Goal: Task Accomplishment & Management: Complete application form

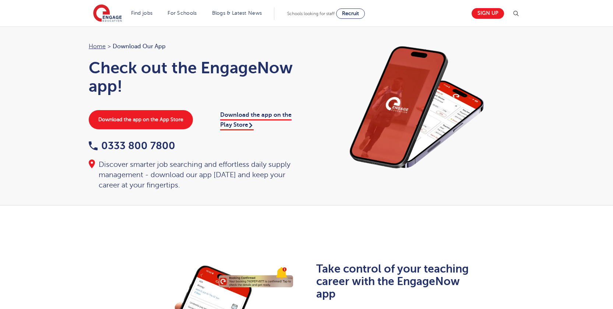
click at [484, 19] on div "Sign up" at bounding box center [493, 13] width 53 height 15
click at [485, 13] on link "Sign up" at bounding box center [488, 13] width 32 height 11
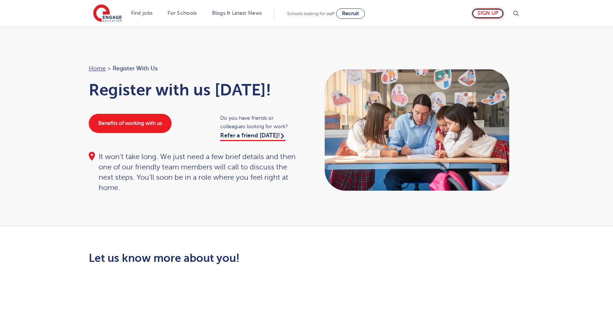
click at [491, 13] on link "Sign up" at bounding box center [488, 13] width 32 height 11
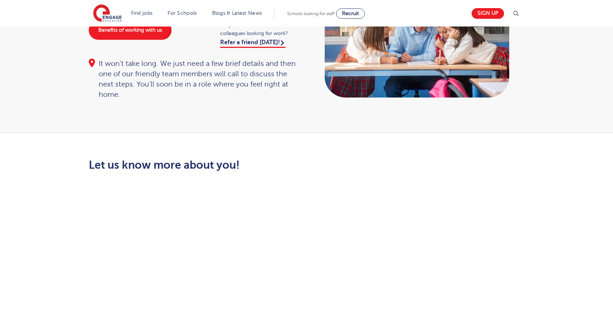
scroll to position [249, 0]
